Goal: Task Accomplishment & Management: Complete application form

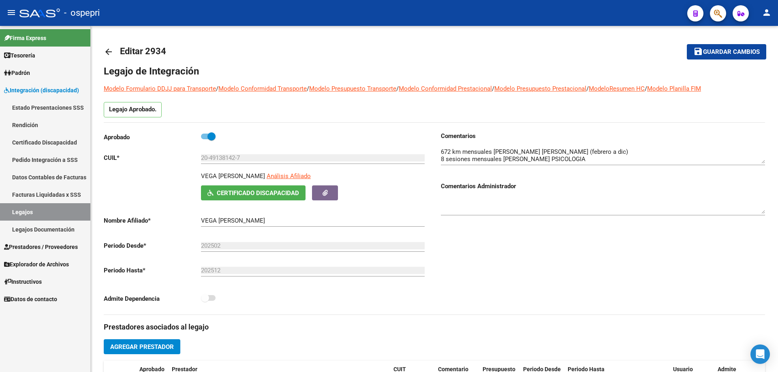
scroll to position [324, 0]
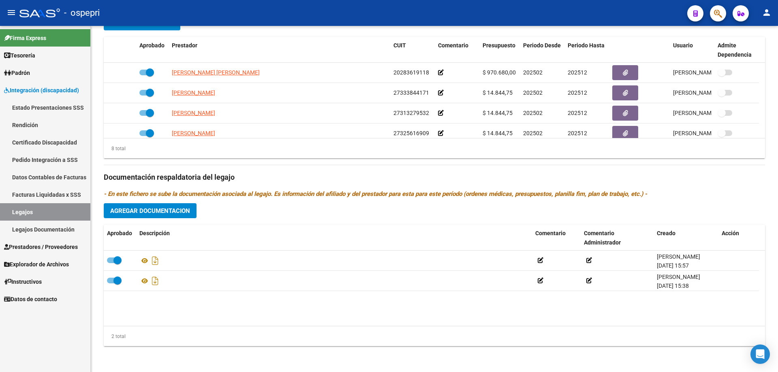
click at [51, 140] on link "Certificado Discapacidad" at bounding box center [45, 142] width 90 height 17
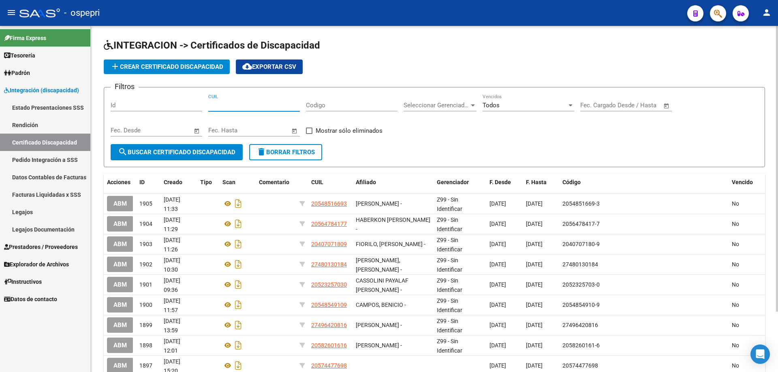
click at [229, 104] on input "CUIL" at bounding box center [254, 105] width 92 height 7
type input "20-59118103-4"
click at [182, 151] on span "search Buscar Certificado Discapacidad" at bounding box center [177, 152] width 118 height 7
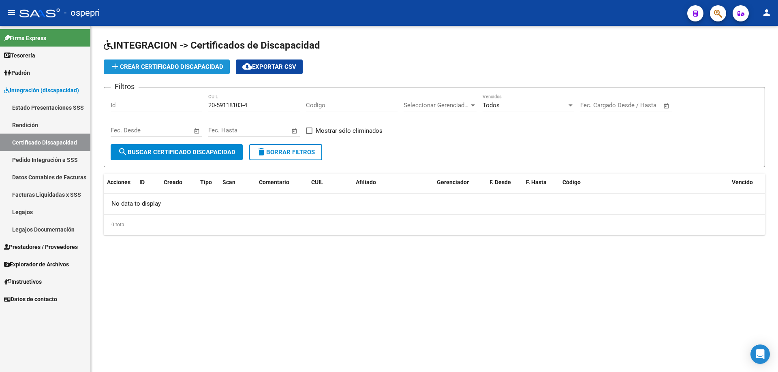
click at [161, 66] on span "add Crear Certificado Discapacidad" at bounding box center [166, 66] width 113 height 7
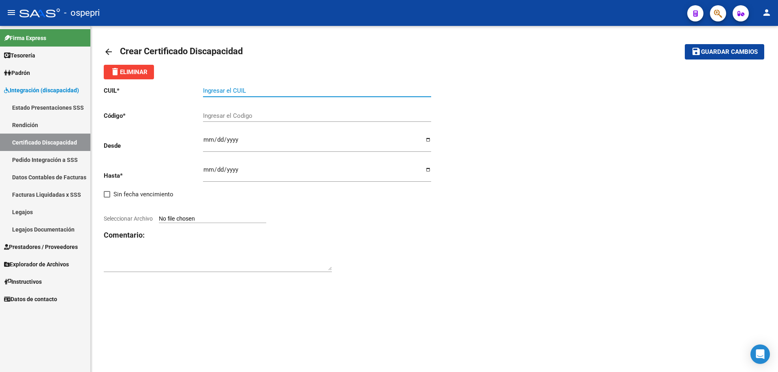
click at [223, 88] on input "Ingresar el CUIL" at bounding box center [317, 90] width 228 height 7
type input "20-59118103-4"
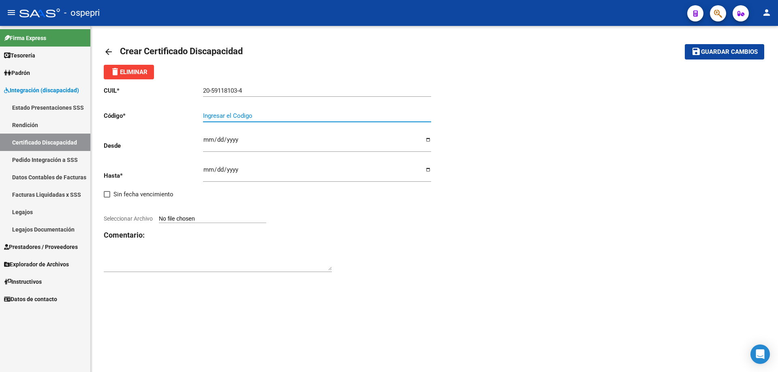
click at [212, 113] on input "Ingresar el Codigo" at bounding box center [317, 115] width 228 height 7
type input "20591181034"
click at [204, 141] on input "Ingresar fec. Desde" at bounding box center [317, 143] width 228 height 13
type input "[DATE]"
click at [207, 169] on input "Ingresar fec. Hasta" at bounding box center [317, 173] width 228 height 13
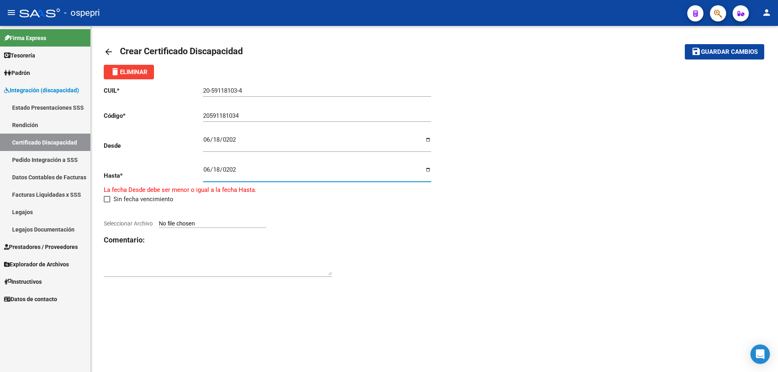
type input "[DATE]"
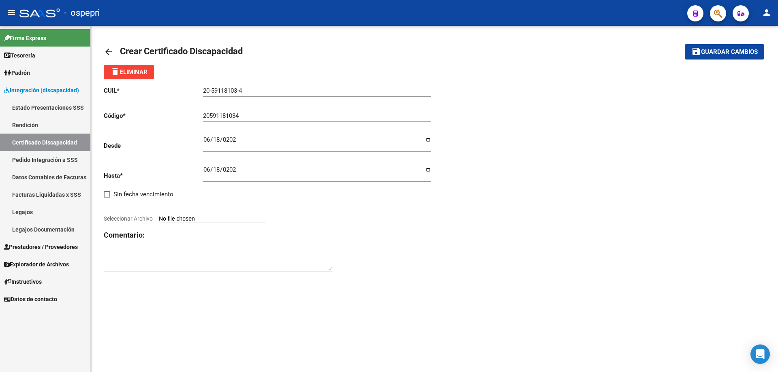
type input "C:\fakepath\CUD [PERSON_NAME].pdf"
click at [528, 229] on div "CUIL * 20-59118103-4 Ingresar el CUIL Código * 20591181034 Ingresar el Codigo D…" at bounding box center [434, 174] width 661 height 191
click at [719, 54] on span "Guardar cambios" at bounding box center [729, 52] width 57 height 7
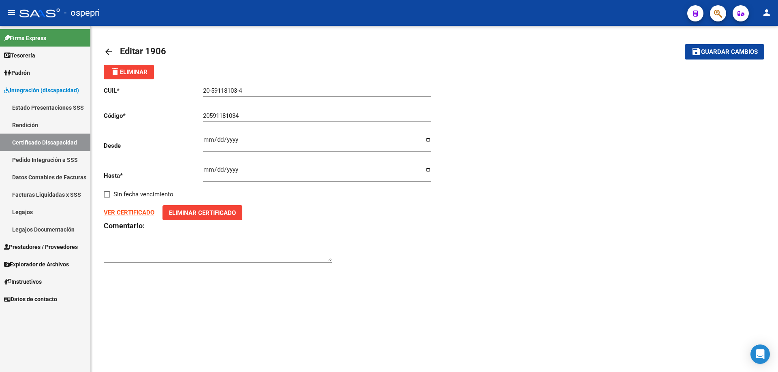
click at [23, 211] on link "Legajos" at bounding box center [45, 211] width 90 height 17
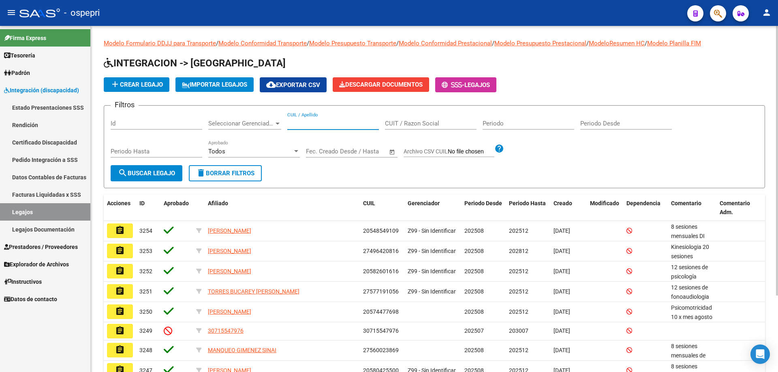
click at [297, 121] on input "CUIL / Apellido" at bounding box center [333, 123] width 92 height 7
click at [299, 125] on input "CUIL / Apellido" at bounding box center [333, 123] width 92 height 7
type input "20591181034"
click at [153, 171] on span "search Buscar Legajo" at bounding box center [146, 173] width 57 height 7
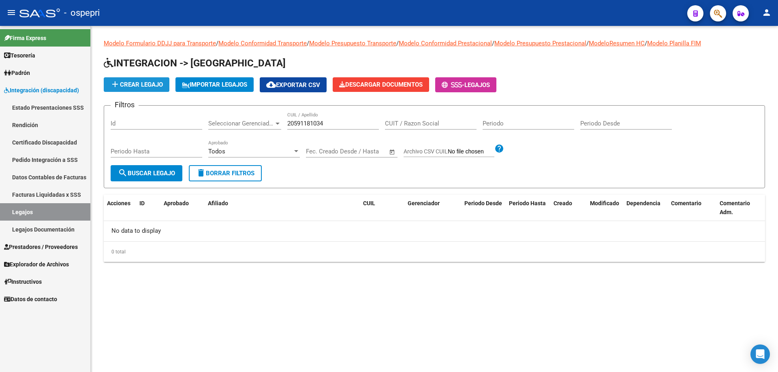
click at [148, 84] on span "add Crear Legajo" at bounding box center [136, 84] width 53 height 7
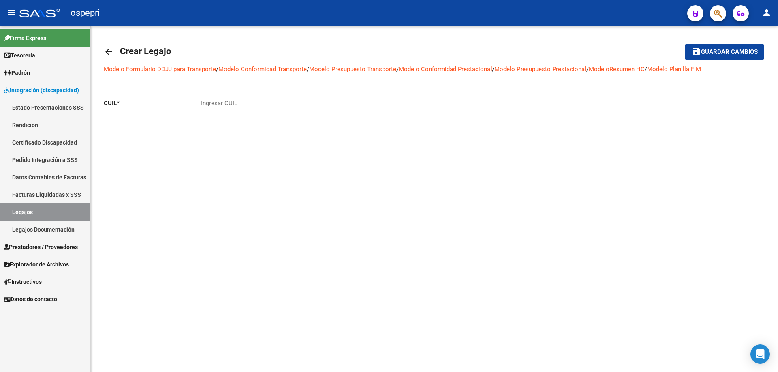
click at [217, 101] on input "Ingresar CUIL" at bounding box center [313, 103] width 224 height 7
type input "20-59118103-4"
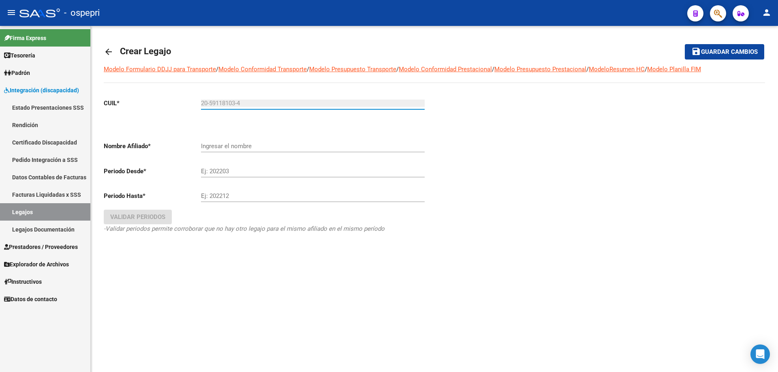
type input "[PERSON_NAME] [PERSON_NAME]"
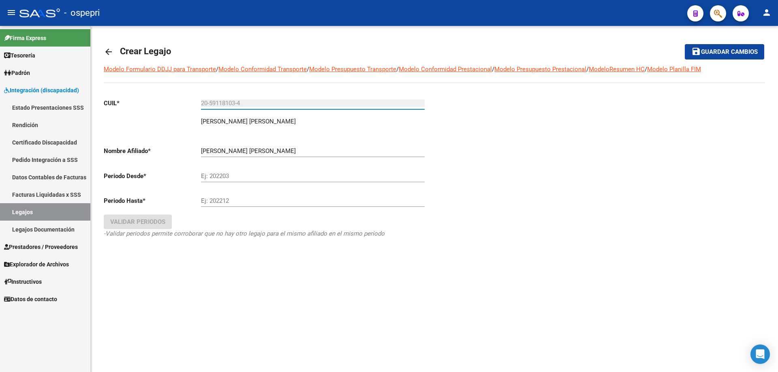
type input "20-59118103-4"
click at [216, 178] on input "Ej: 202203" at bounding box center [313, 176] width 224 height 7
type input "202508"
drag, startPoint x: 226, startPoint y: 197, endPoint x: 223, endPoint y: 200, distance: 4.6
click at [223, 200] on div "Ej: 202212" at bounding box center [313, 198] width 224 height 17
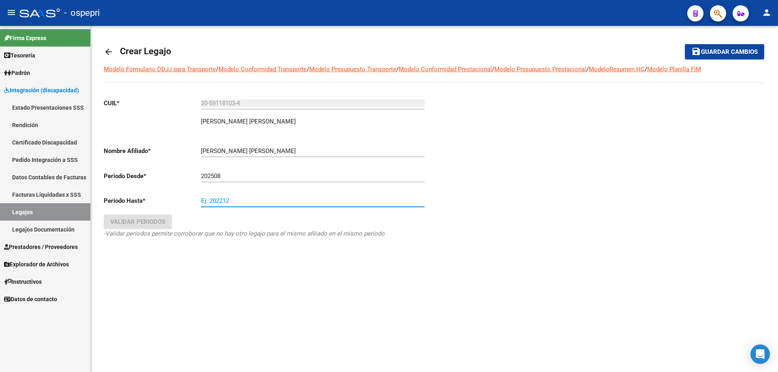
click at [223, 200] on input "Ej: 202212" at bounding box center [313, 200] width 224 height 7
type input "202512"
click at [153, 222] on span "Validar Periodos" at bounding box center [137, 221] width 55 height 7
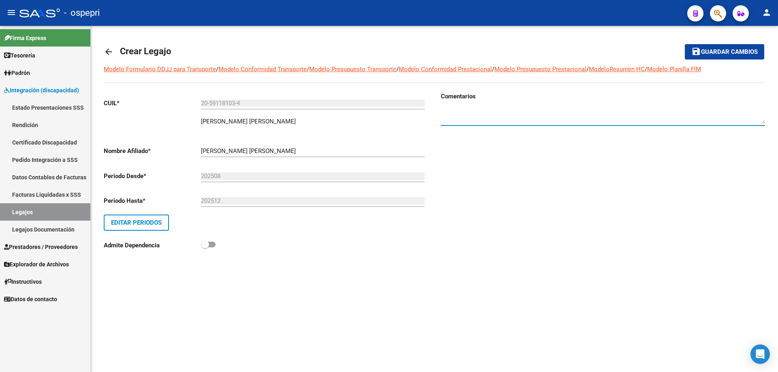
click at [455, 109] on textarea at bounding box center [603, 116] width 324 height 16
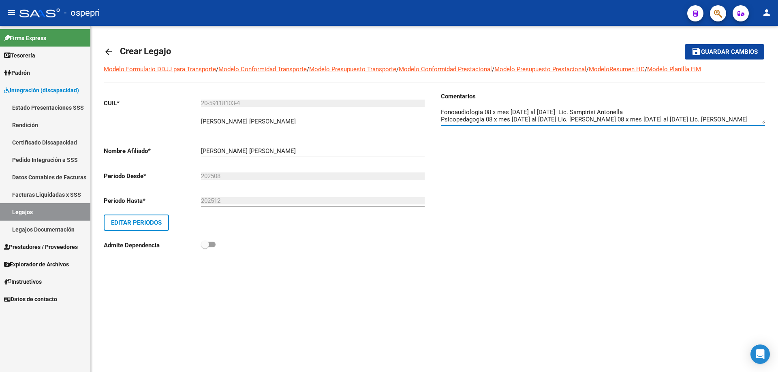
scroll to position [14, 0]
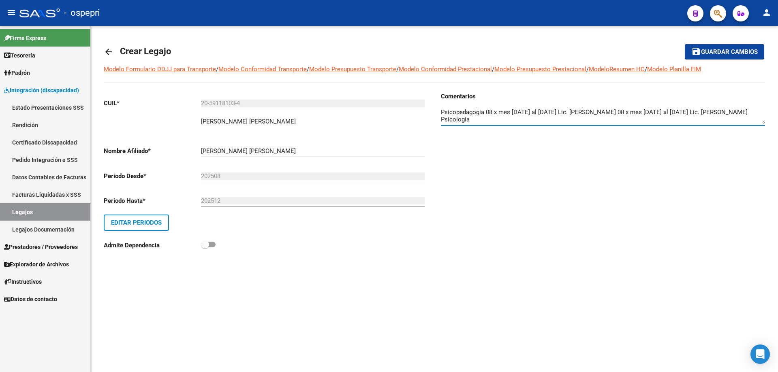
click at [496, 113] on textarea at bounding box center [603, 116] width 324 height 16
click at [476, 120] on textarea at bounding box center [603, 116] width 324 height 16
type textarea "Fonoaudiologia 08 x mes [DATE] al [DATE] Lic. Sampirisi Antonella Psicopedagogi…"
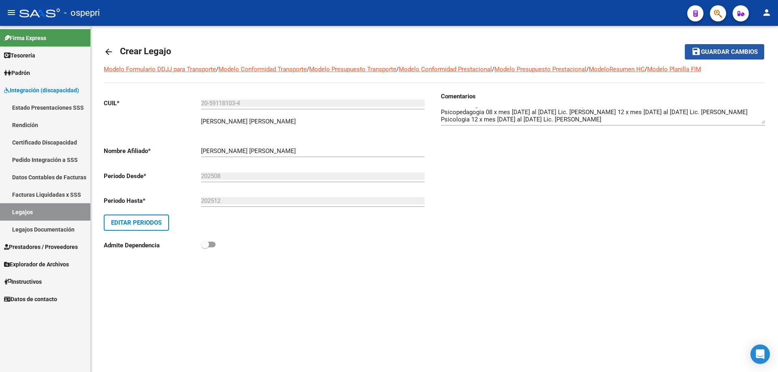
click at [720, 49] on span "Guardar cambios" at bounding box center [729, 52] width 57 height 7
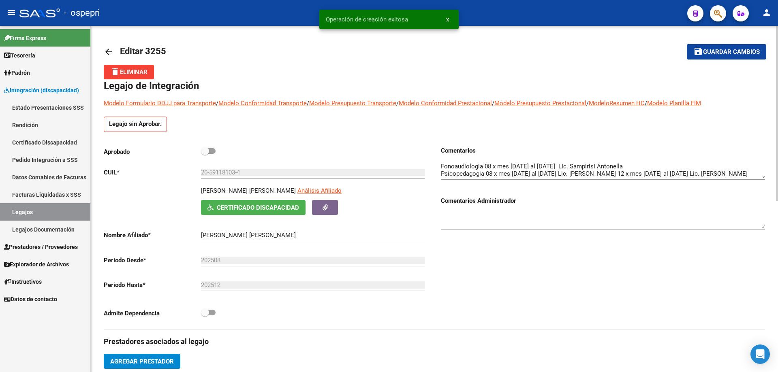
click at [211, 151] on span at bounding box center [208, 151] width 15 height 6
click at [205, 154] on input "checkbox" at bounding box center [205, 154] width 0 height 0
checkbox input "true"
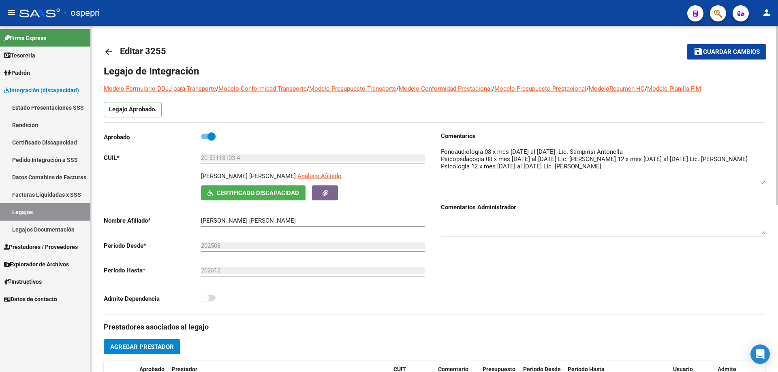
drag, startPoint x: 762, startPoint y: 158, endPoint x: 766, endPoint y: 180, distance: 22.7
click at [762, 179] on textarea at bounding box center [603, 166] width 324 height 37
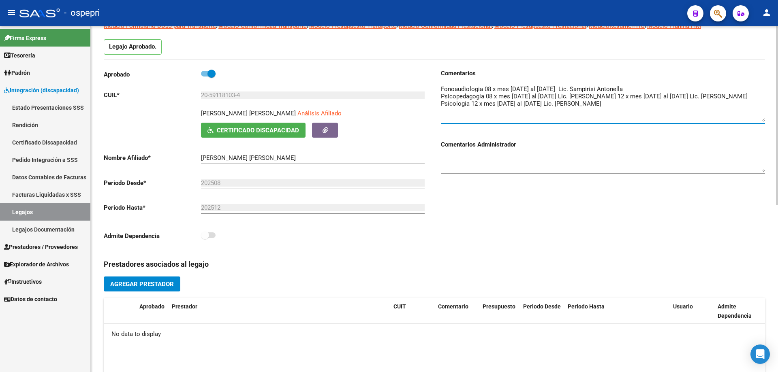
scroll to position [81, 0]
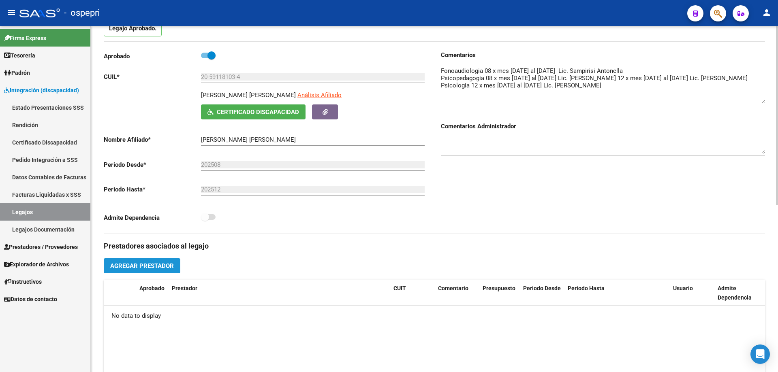
click at [142, 263] on span "Agregar Prestador" at bounding box center [142, 266] width 64 height 7
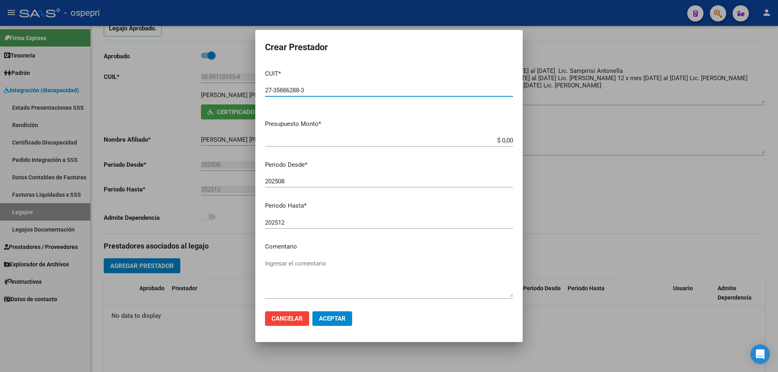
type input "27-35886288-3"
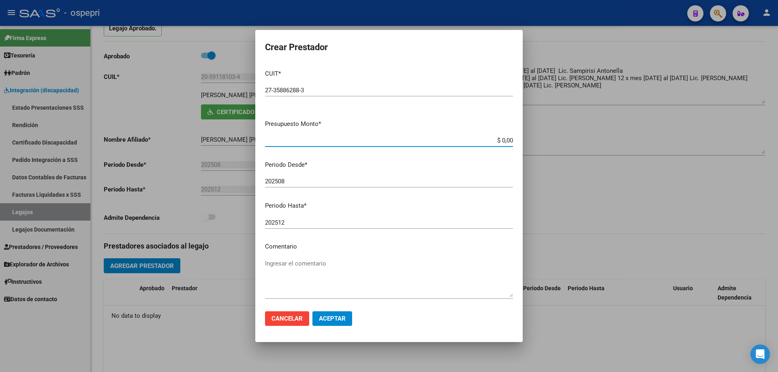
drag, startPoint x: 507, startPoint y: 138, endPoint x: 430, endPoint y: 138, distance: 76.2
click at [430, 138] on input "$ 0,00" at bounding box center [389, 140] width 248 height 7
type input "$ 14.844,72"
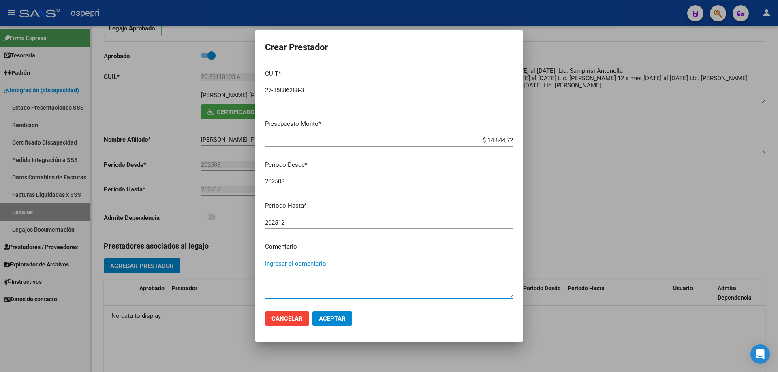
click at [303, 267] on textarea "Ingresar el comentario" at bounding box center [389, 278] width 248 height 38
type textarea "08 x mes agosto / [DATE]"
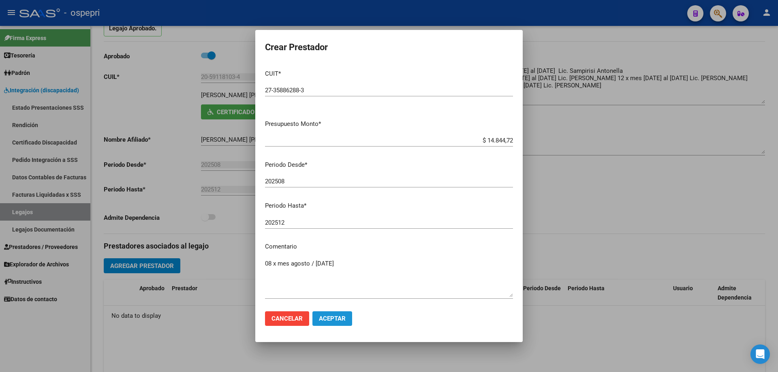
click at [335, 321] on span "Aceptar" at bounding box center [332, 318] width 27 height 7
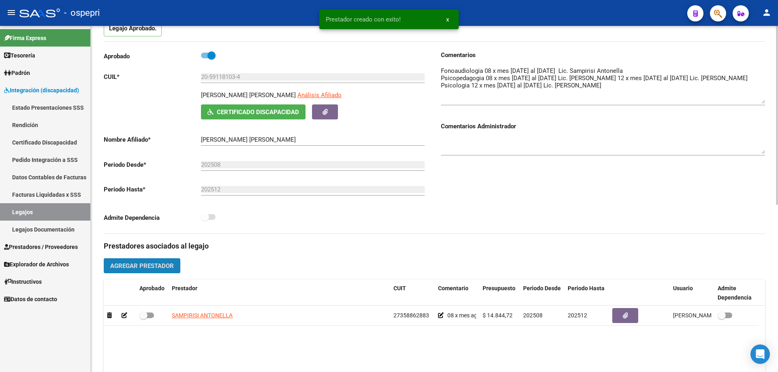
click at [162, 264] on span "Agregar Prestador" at bounding box center [142, 266] width 64 height 7
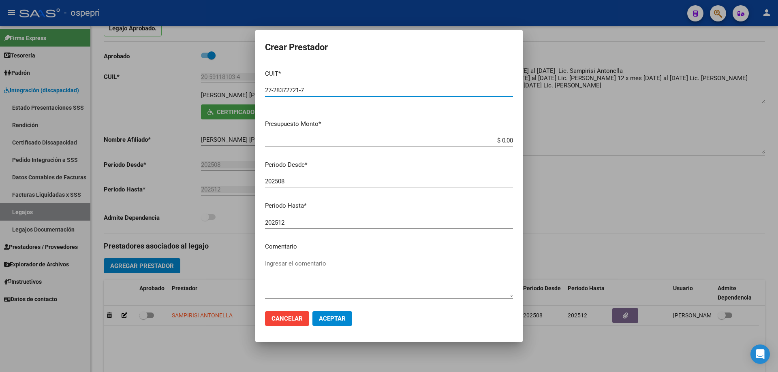
type input "27-28372721-7"
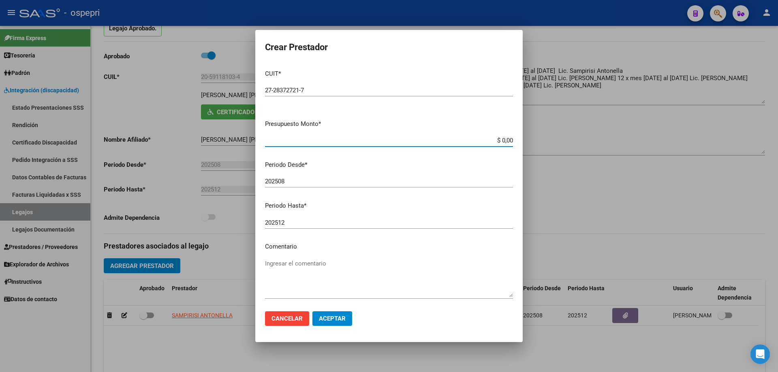
drag, startPoint x: 506, startPoint y: 141, endPoint x: 465, endPoint y: 145, distance: 41.5
click at [465, 145] on div "$ 0,00 Ingresar el monto" at bounding box center [389, 141] width 248 height 12
type input "$ 14.844,72"
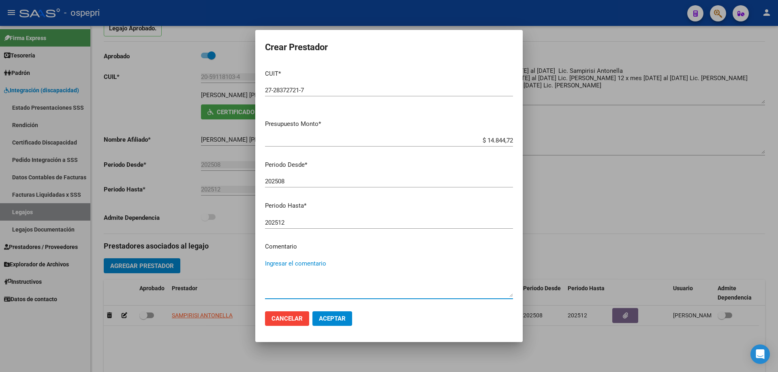
click at [317, 263] on textarea "Ingresar el comentario" at bounding box center [389, 278] width 248 height 38
type textarea "08 x mes agosto /[DATE]"
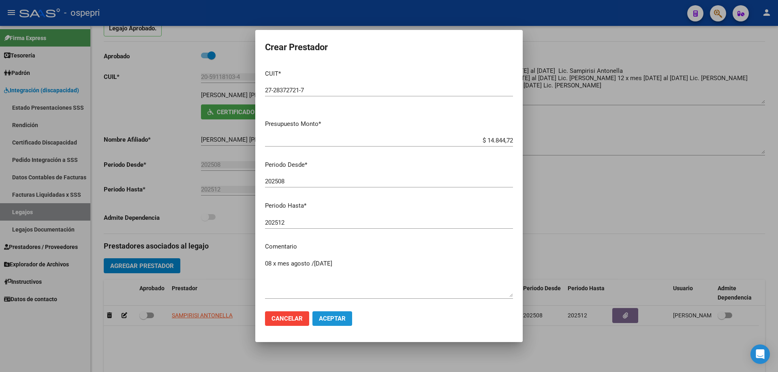
click at [341, 320] on span "Aceptar" at bounding box center [332, 318] width 27 height 7
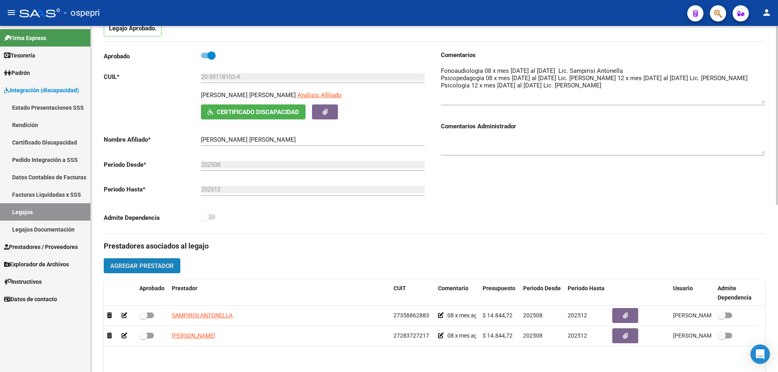
click at [148, 269] on span "Agregar Prestador" at bounding box center [142, 266] width 64 height 7
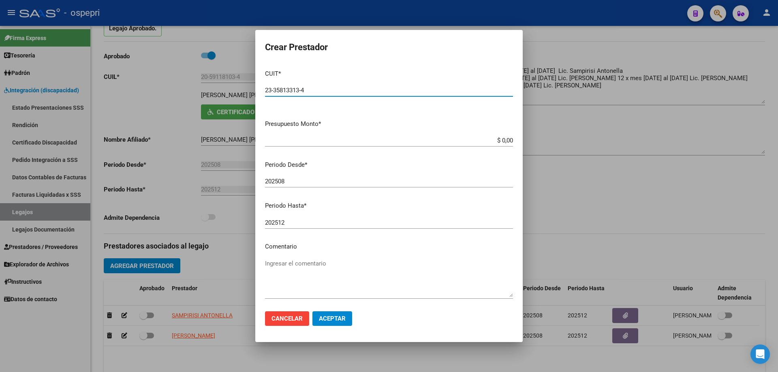
type input "23-35813313-4"
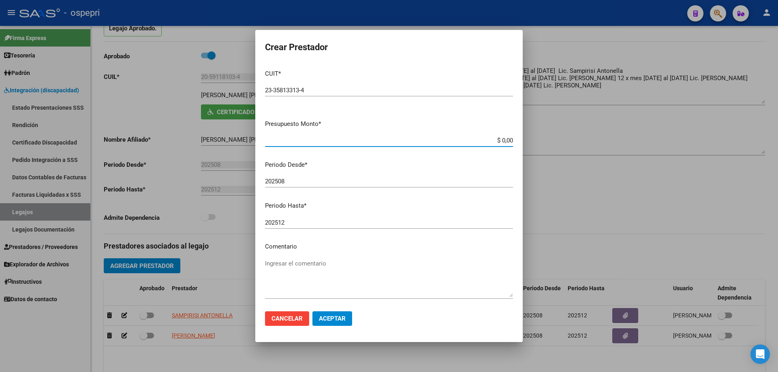
drag, startPoint x: 507, startPoint y: 140, endPoint x: 444, endPoint y: 153, distance: 64.2
click at [444, 150] on div "$ 0,00 Ingresar el monto" at bounding box center [389, 145] width 248 height 20
type input "$ 14.844,72"
click at [280, 265] on textarea "Ingresar el comentario" at bounding box center [389, 278] width 248 height 38
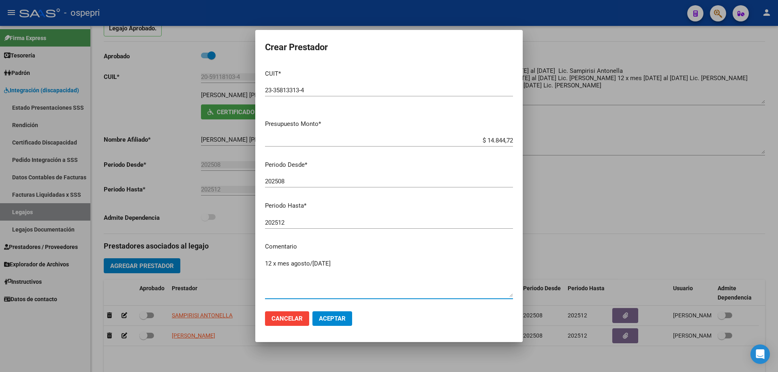
type textarea "12 x mes agosto/[DATE]"
click at [334, 319] on span "Aceptar" at bounding box center [332, 318] width 27 height 7
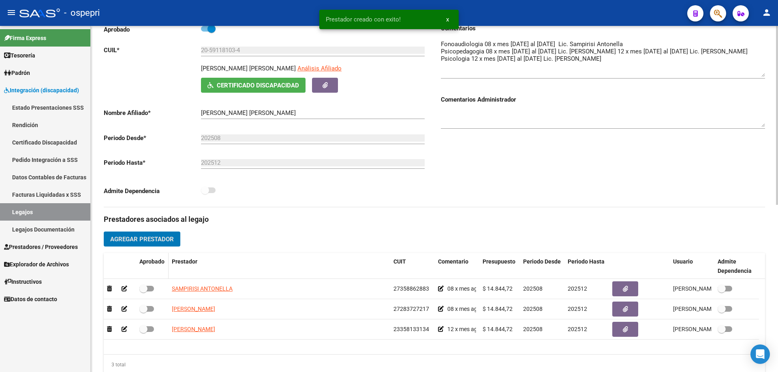
scroll to position [122, 0]
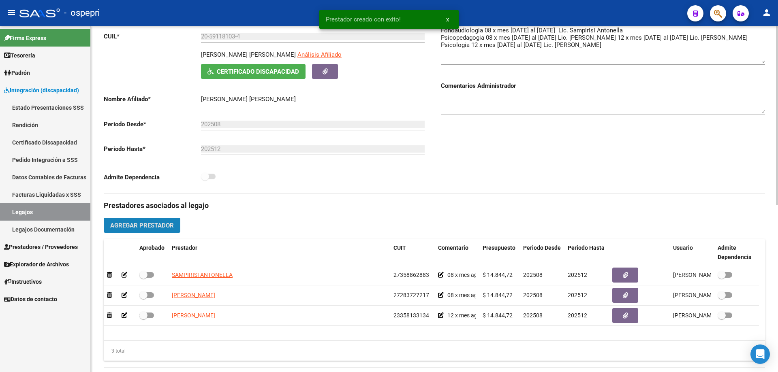
click at [156, 223] on span "Agregar Prestador" at bounding box center [142, 225] width 64 height 7
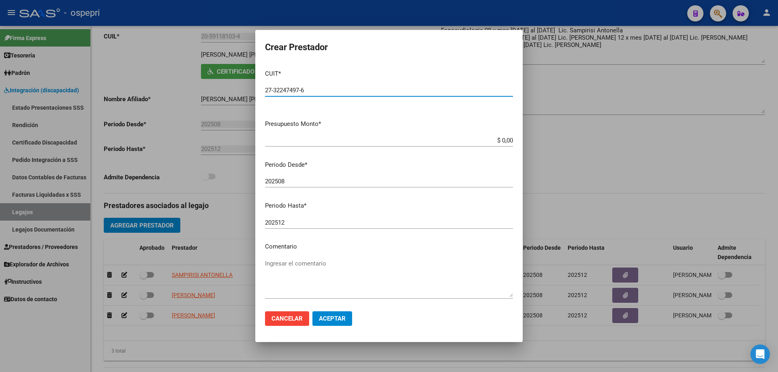
type input "27-32247497-6"
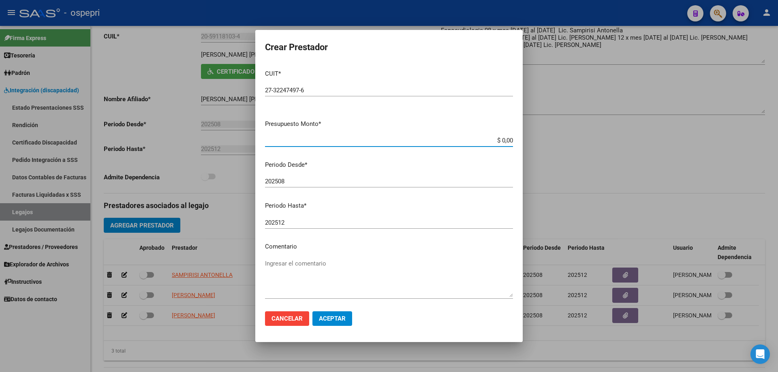
drag, startPoint x: 506, startPoint y: 138, endPoint x: 441, endPoint y: 138, distance: 64.9
click at [441, 138] on input "$ 0,00" at bounding box center [389, 140] width 248 height 7
type input "$ 14.844,72"
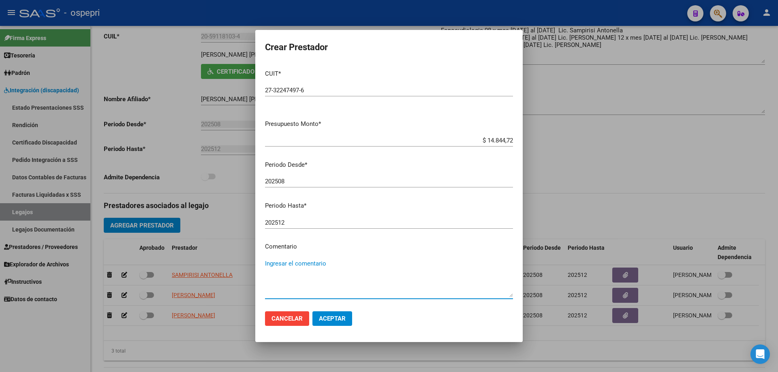
click at [291, 266] on textarea "Ingresar el comentario" at bounding box center [389, 278] width 248 height 38
type textarea "12 x mes agosto/[DATE]"
click at [331, 319] on span "Aceptar" at bounding box center [332, 318] width 27 height 7
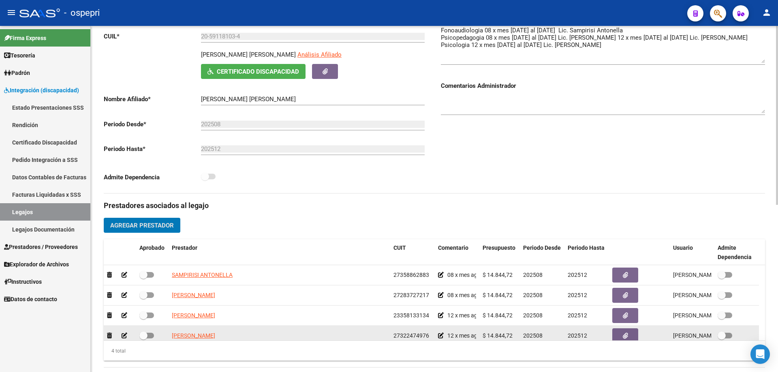
click at [144, 334] on span at bounding box center [143, 336] width 8 height 8
click at [143, 339] on input "checkbox" at bounding box center [143, 339] width 0 height 0
checkbox input "true"
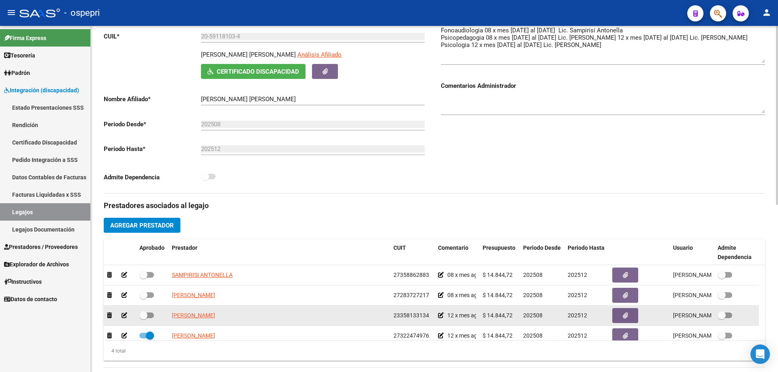
drag, startPoint x: 147, startPoint y: 316, endPoint x: 147, endPoint y: 306, distance: 10.5
click at [147, 316] on span at bounding box center [143, 316] width 8 height 8
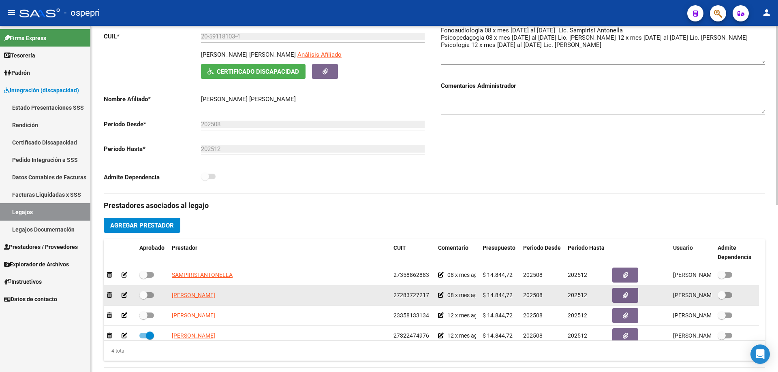
click at [143, 319] on input "checkbox" at bounding box center [143, 319] width 0 height 0
checkbox input "true"
click at [147, 291] on label at bounding box center [146, 296] width 15 height 10
click at [143, 298] on input "checkbox" at bounding box center [143, 298] width 0 height 0
checkbox input "true"
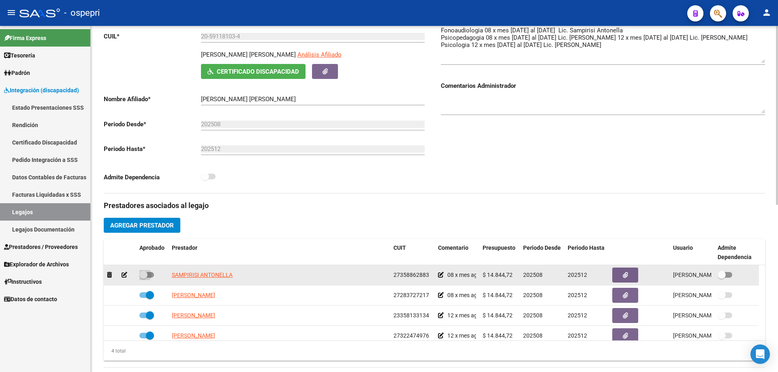
click at [147, 272] on span at bounding box center [143, 275] width 8 height 8
click at [143, 278] on input "checkbox" at bounding box center [143, 278] width 0 height 0
checkbox input "true"
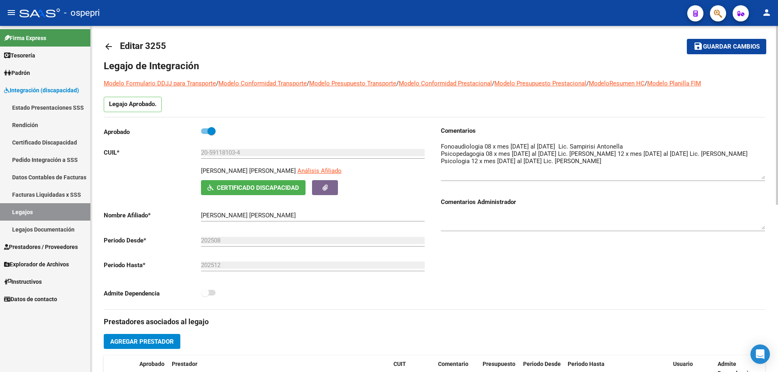
scroll to position [0, 0]
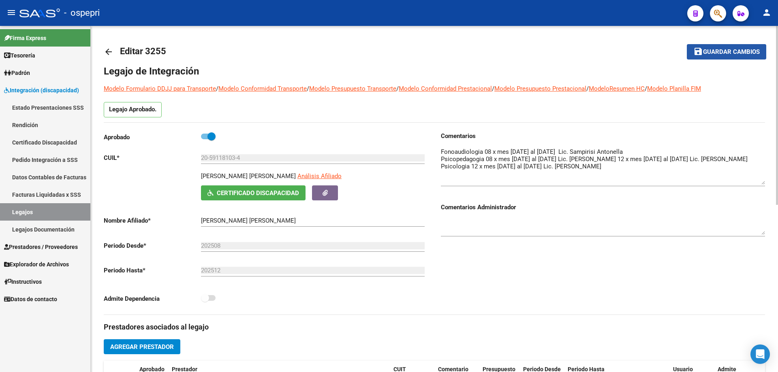
click at [725, 52] on span "Guardar cambios" at bounding box center [731, 52] width 57 height 7
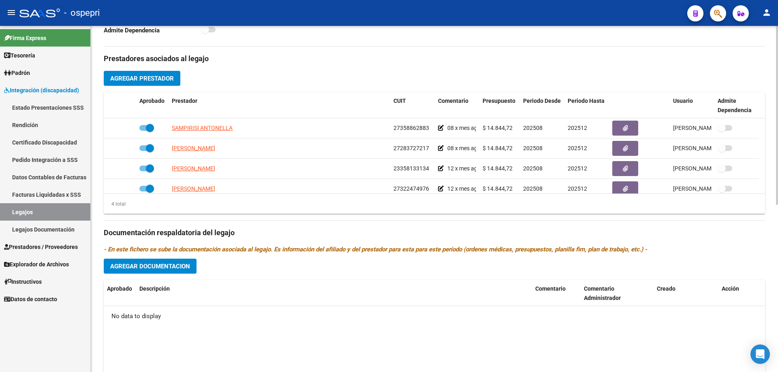
scroll to position [324, 0]
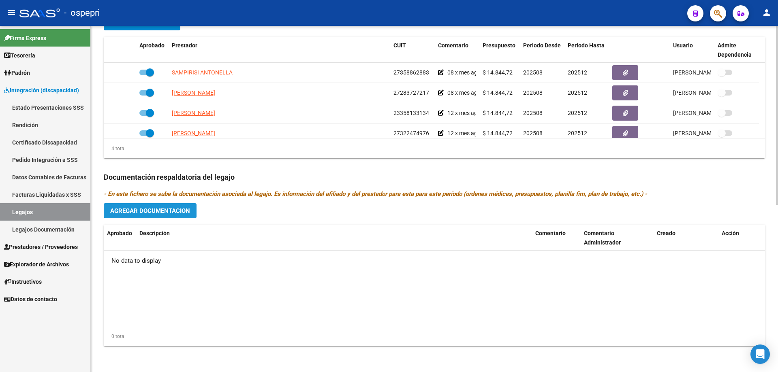
click at [157, 210] on span "Agregar Documentacion" at bounding box center [150, 211] width 80 height 7
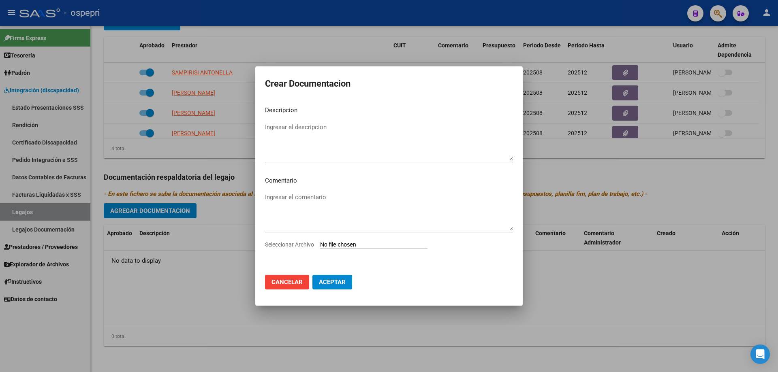
type input "C:\fakepath\20591181034 (1).pdf"
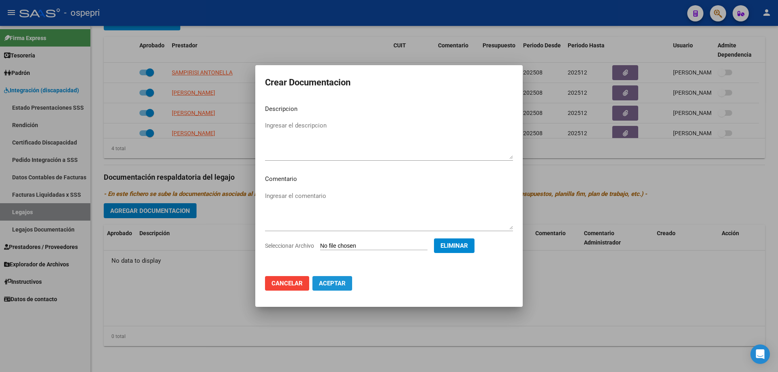
click at [334, 284] on span "Aceptar" at bounding box center [332, 283] width 27 height 7
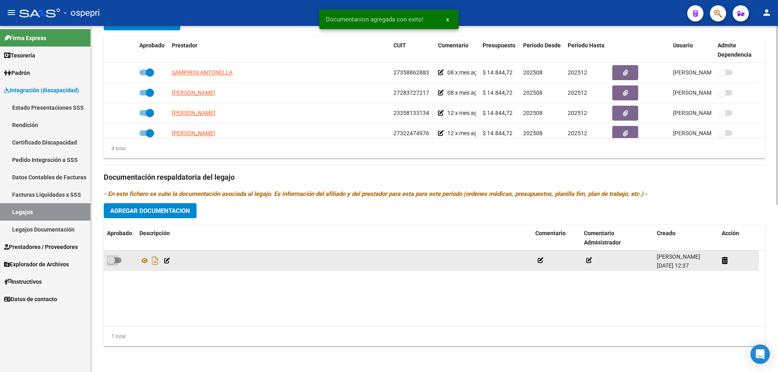
click at [109, 260] on span at bounding box center [111, 261] width 8 height 8
click at [111, 263] on input "checkbox" at bounding box center [111, 263] width 0 height 0
checkbox input "true"
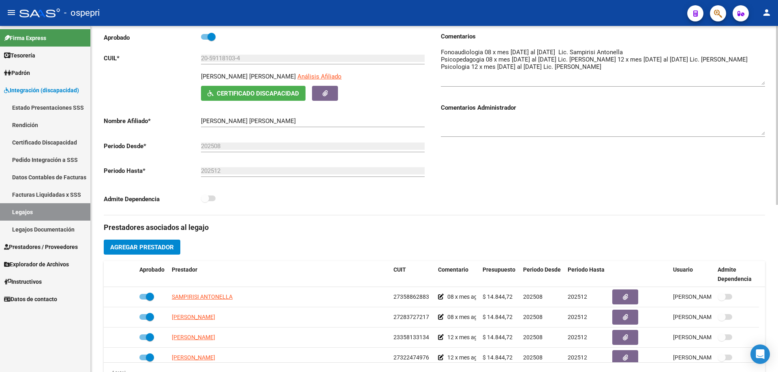
scroll to position [0, 0]
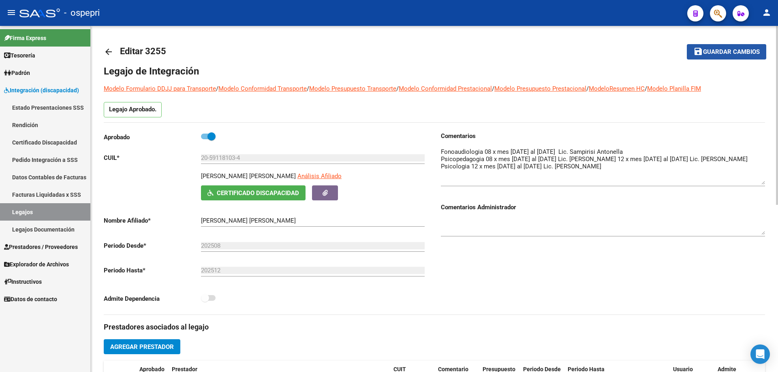
click at [726, 51] on span "Guardar cambios" at bounding box center [731, 52] width 57 height 7
